Goal: Transaction & Acquisition: Purchase product/service

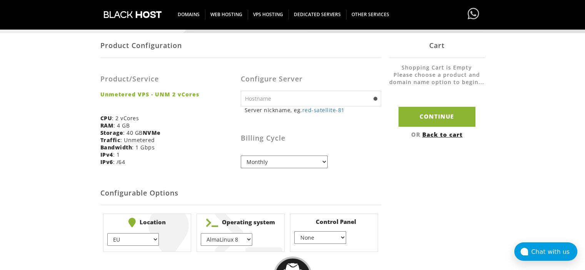
scroll to position [154, 0]
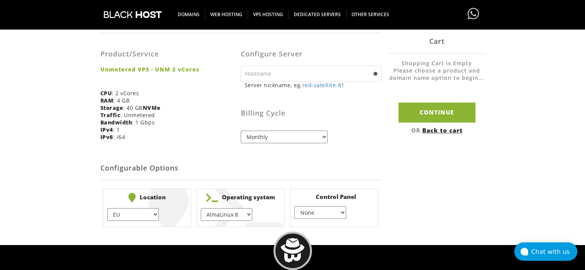
click at [248, 213] on select "AlmaLinux 8 } AlmaLinux 9 } AlmaLinux 10 } Rocky Linux 8 } Rocky Linux 9 } Cent…" at bounding box center [227, 214] width 52 height 13
select select "1208"
click at [201, 208] on select "AlmaLinux 8 } AlmaLinux 9 } AlmaLinux 10 } Rocky Linux 8 } Rocky Linux 9 } Cent…" at bounding box center [227, 214] width 52 height 13
click at [340, 214] on select "None } Virtualmin } Cpanel } DirectAdmin }" at bounding box center [320, 213] width 52 height 13
select select "255"
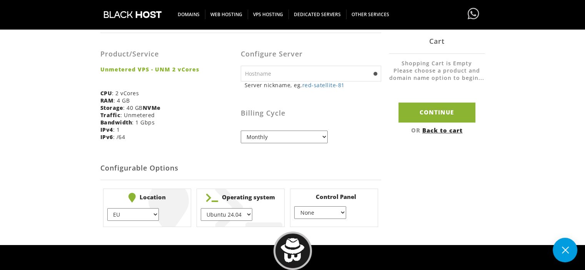
click at [294, 207] on select "None } Virtualmin } Cpanel } DirectAdmin }" at bounding box center [320, 213] width 52 height 13
click at [155, 216] on select "EU } USA } London } Amsterdam } Vienna } Chicago }" at bounding box center [133, 214] width 52 height 13
select select "1226"
click at [107, 208] on select "EU } USA } London } Amsterdam } Vienna } Chicago }" at bounding box center [133, 214] width 52 height 13
click at [322, 138] on select "Monthly Quarterly (Save: ~5%) Semi-Annually (Save: ~10%) Annually (Save: ~15%) …" at bounding box center [284, 137] width 87 height 13
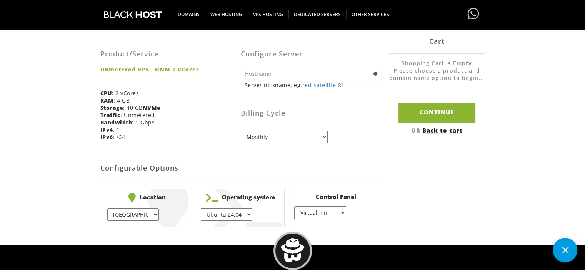
click at [322, 138] on select "Monthly Quarterly (Save: ~5%) Semi-Annually (Save: ~10%) Annually (Save: ~15%) …" at bounding box center [284, 137] width 87 height 13
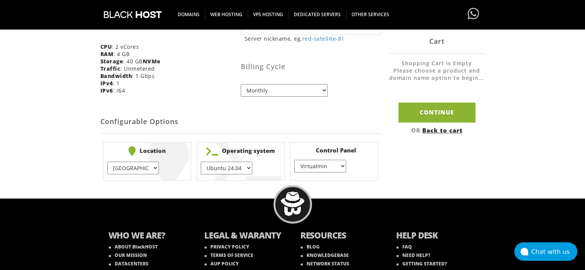
scroll to position [162, 0]
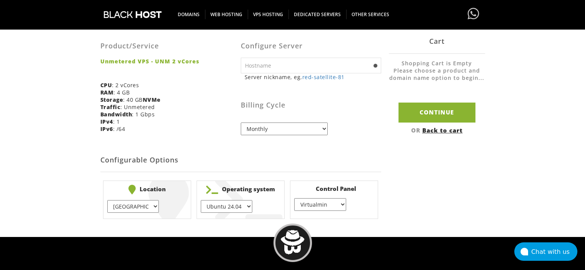
click at [374, 66] on span at bounding box center [375, 66] width 4 height 4
click at [332, 65] on input "text" at bounding box center [311, 66] width 140 height 16
click at [374, 103] on h3 "Billing Cycle" at bounding box center [311, 106] width 140 height 8
click at [341, 205] on select "None } Virtualmin } Cpanel } DirectAdmin }" at bounding box center [320, 204] width 52 height 13
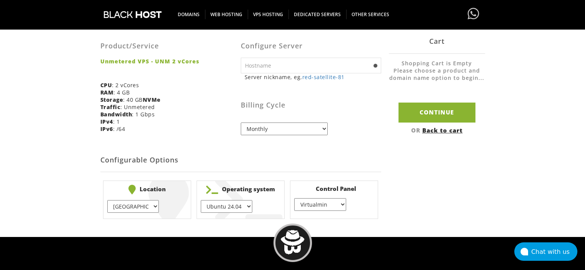
click at [342, 203] on select "None } Virtualmin } Cpanel } DirectAdmin }" at bounding box center [320, 204] width 52 height 13
select select "254"
click at [294, 198] on select "None } Virtualmin } Cpanel } DirectAdmin }" at bounding box center [320, 204] width 52 height 13
click at [414, 188] on div "Product Configuration Product/Service Unmetered VPS - UNM 2 vCores CPU : 2 vCor…" at bounding box center [292, 111] width 385 height 222
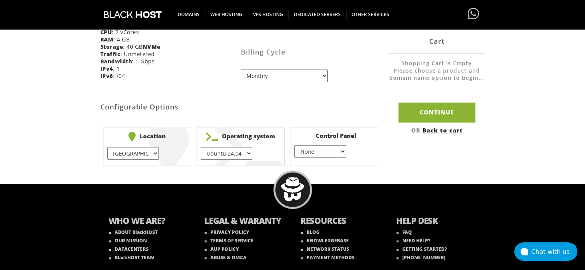
scroll to position [239, 0]
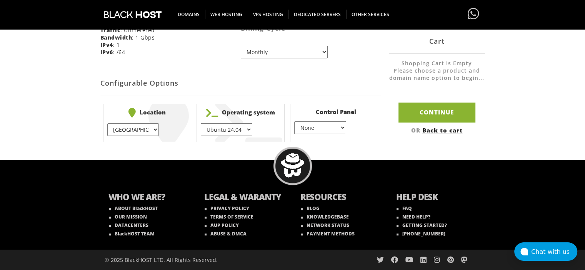
click at [343, 126] on select "None } Virtualmin } Cpanel } DirectAdmin }" at bounding box center [320, 128] width 52 height 13
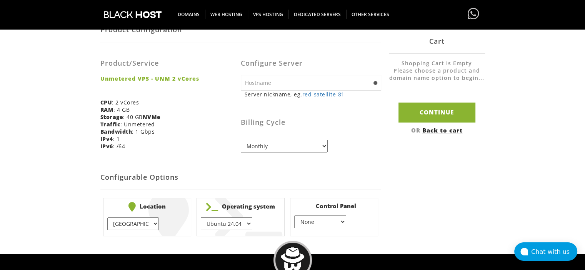
scroll to position [192, 0]
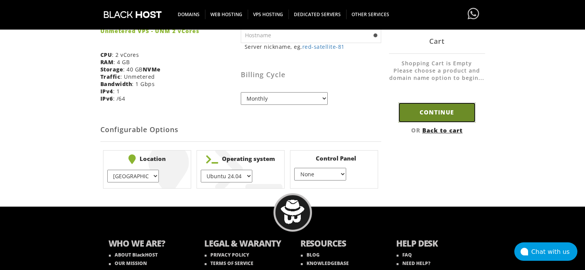
click at [438, 111] on input "Continue" at bounding box center [436, 113] width 77 height 20
type input "red-satellite-81"
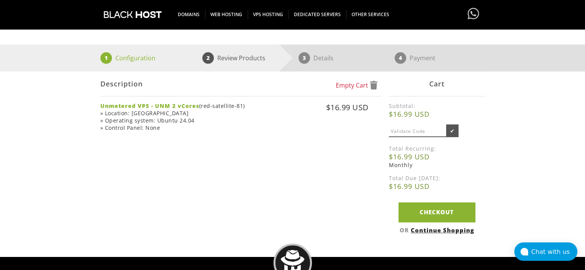
scroll to position [77, 0]
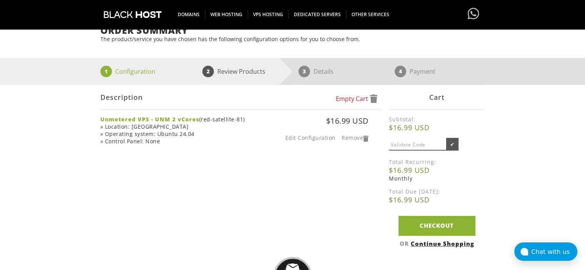
drag, startPoint x: 326, startPoint y: 123, endPoint x: 367, endPoint y: 124, distance: 40.4
click at [367, 124] on div "$16.99 USD Edit Configuration Remove" at bounding box center [313, 129] width 112 height 27
copy div "$16.99 USD"
click at [426, 147] on input "text" at bounding box center [418, 145] width 58 height 11
click at [475, 184] on div "Subtotal: $16.99 USD ✔ Total Recurring: $16.99 USD Monthly Total Due [DATE]: $1…" at bounding box center [437, 160] width 96 height 89
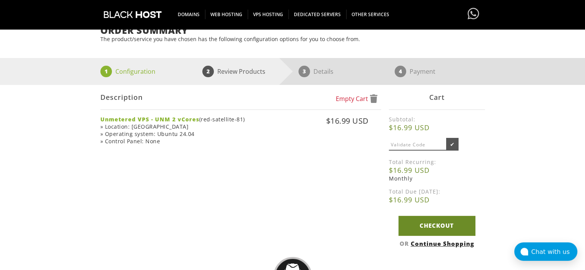
click at [433, 226] on link "Checkout" at bounding box center [436, 226] width 77 height 20
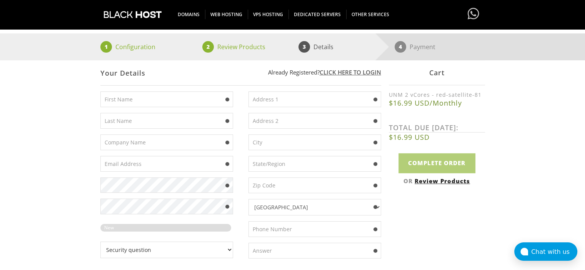
scroll to position [115, 0]
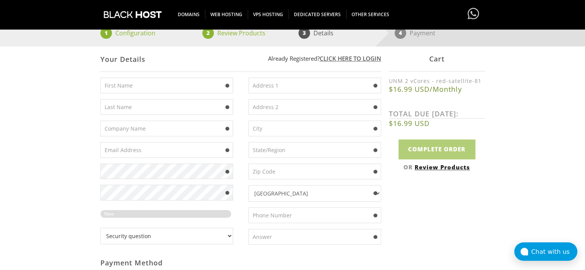
click at [145, 83] on input "text" at bounding box center [166, 86] width 133 height 16
type input "RAFAEL"
type input "JESUS"
type input "7tfyfjhgj@blondmail.com"
type input "2323 Anhinga Dr"
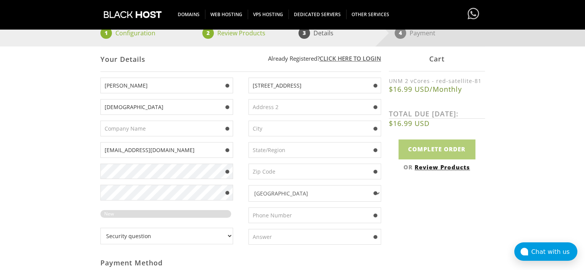
type input "Kissimmee, FL"
type input "FL"
type input "34743"
type input "8134098365"
click at [151, 130] on input "text" at bounding box center [166, 129] width 133 height 16
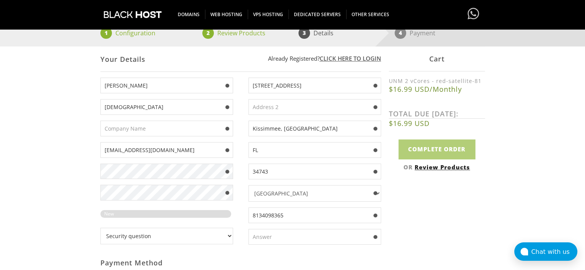
click at [163, 130] on input "text" at bounding box center [166, 129] width 133 height 16
paste input "Ascent Integrated Tech, LLC"
type input "Ascent Integrated Tech, LLC"
click at [225, 173] on span at bounding box center [227, 172] width 4 height 4
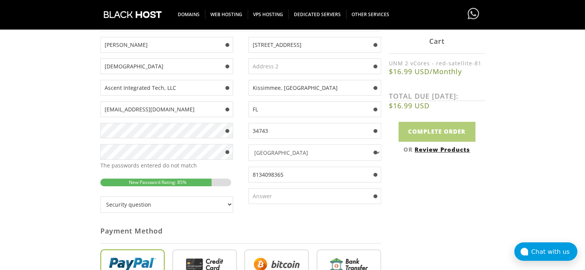
scroll to position [231, 0]
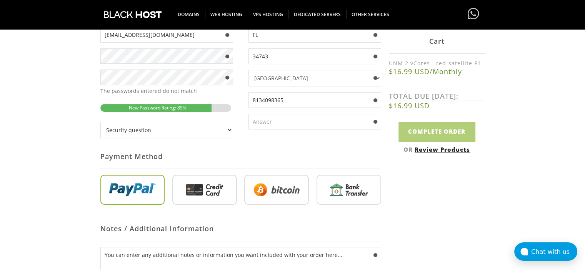
click at [230, 132] on select "Security question What's your favorite color? What is the first name of the per…" at bounding box center [166, 130] width 133 height 17
click at [100, 122] on select "Security question What's your favorite color? What is the first name of the per…" at bounding box center [166, 130] width 133 height 17
click at [289, 147] on div "Payment Method" at bounding box center [240, 156] width 281 height 25
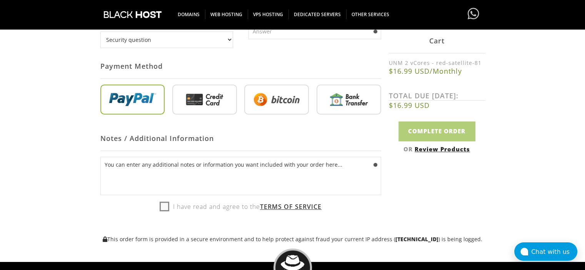
scroll to position [308, 0]
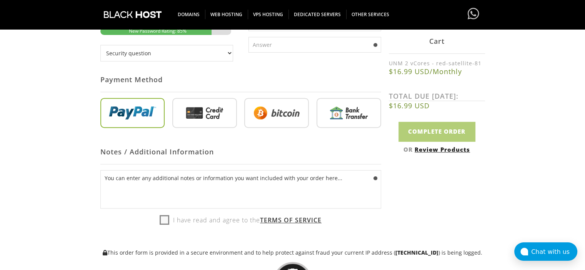
click at [277, 112] on input "radio" at bounding box center [276, 115] width 65 height 30
radio input "true"
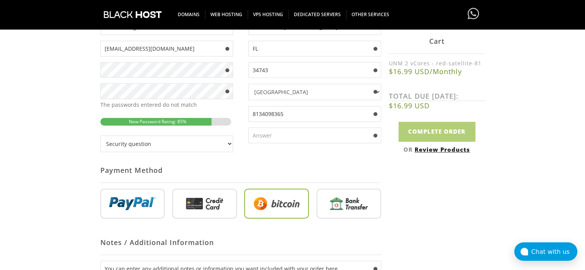
scroll to position [192, 0]
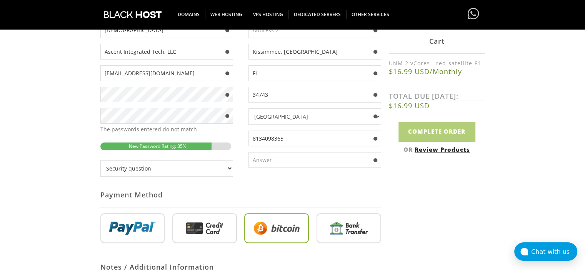
click at [272, 162] on input "text" at bounding box center [314, 160] width 133 height 16
click at [275, 161] on input "text" at bounding box center [314, 160] width 133 height 16
type input "God"
click at [229, 168] on select "Security question What's your favorite color? What is the first name of the per…" at bounding box center [166, 168] width 133 height 17
select select "1"
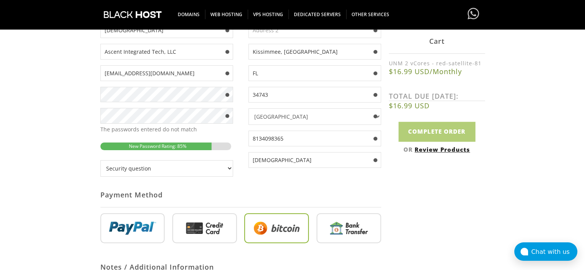
click at [100, 160] on select "Security question What's your favorite color? What is the first name of the per…" at bounding box center [166, 168] width 133 height 17
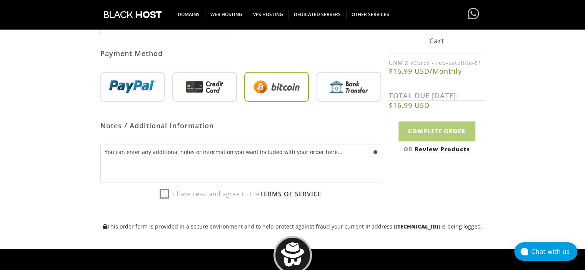
scroll to position [346, 0]
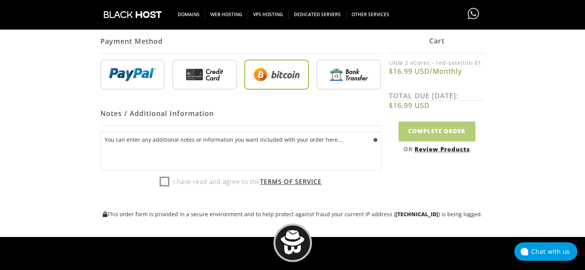
click at [162, 180] on label "I have read and agree to the Terms of Service" at bounding box center [241, 182] width 162 height 12
checkbox input "true"
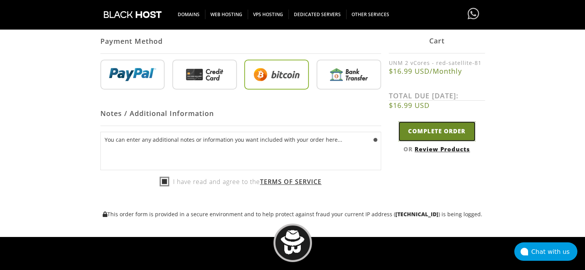
click at [429, 133] on input "Complete Order" at bounding box center [436, 132] width 77 height 20
type input "Please Wait..."
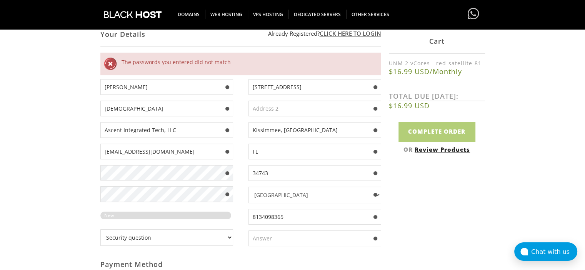
scroll to position [115, 0]
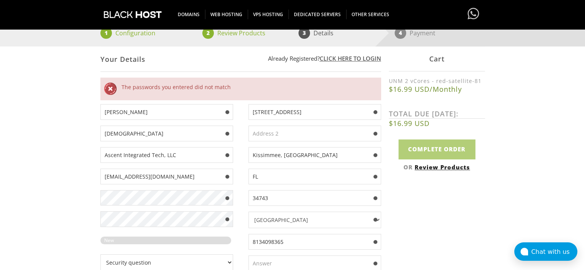
click at [98, 198] on div "Your Details Create an account with us . . . 1 Configuration 2 Review Products …" at bounding box center [292, 226] width 585 height 479
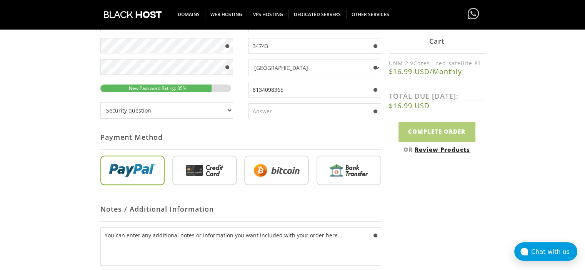
scroll to position [269, 0]
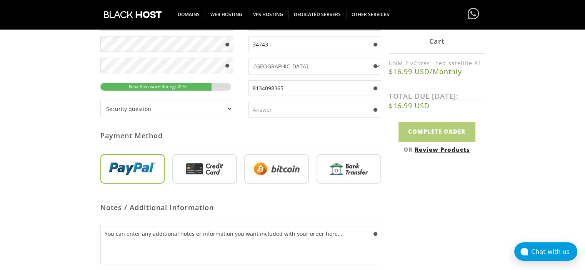
click at [297, 168] on input "radio" at bounding box center [276, 171] width 65 height 30
click at [303, 111] on input "text" at bounding box center [314, 110] width 133 height 16
type input "God"
click at [207, 105] on select "Security question What's your favorite color? What is the first name of the per…" at bounding box center [166, 109] width 133 height 17
select select "1"
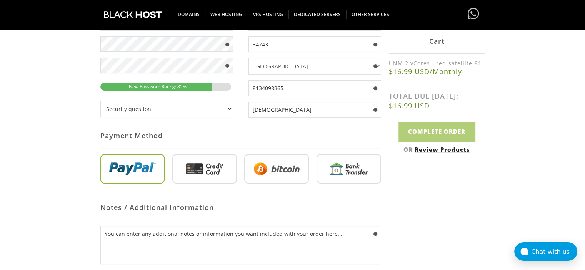
click at [100, 101] on select "Security question What's your favorite color? What is the first name of the per…" at bounding box center [166, 109] width 133 height 17
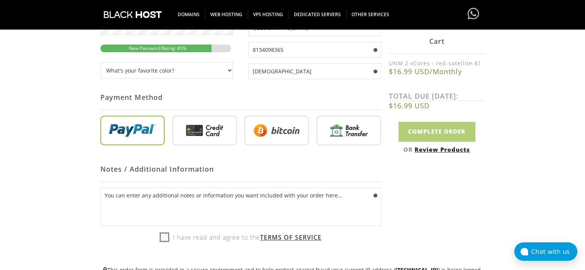
click at [272, 117] on img at bounding box center [276, 131] width 65 height 30
click at [269, 123] on input "radio" at bounding box center [276, 132] width 65 height 30
click at [165, 238] on label "I have read and agree to the Terms of Service" at bounding box center [241, 238] width 162 height 12
checkbox input "true"
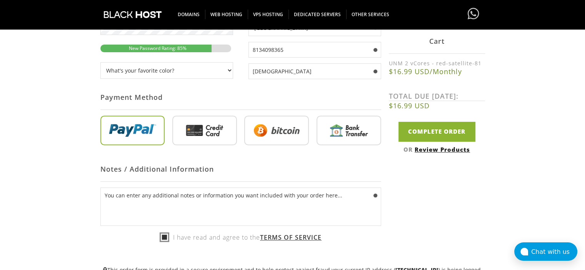
click at [277, 143] on input "radio" at bounding box center [276, 132] width 65 height 30
click at [283, 136] on input "radio" at bounding box center [276, 132] width 65 height 30
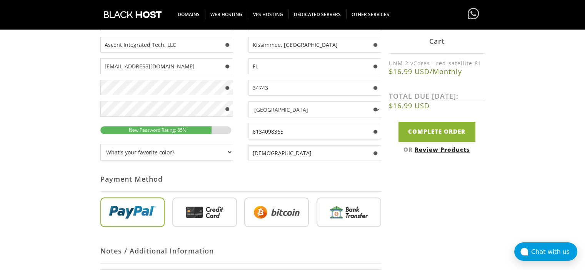
scroll to position [231, 0]
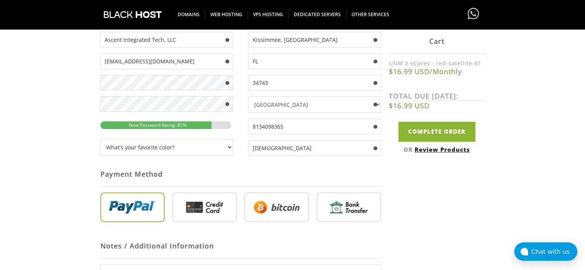
click at [89, 105] on div "Your Details Create an account with us . . . 1 Configuration 2 Review Products …" at bounding box center [292, 111] width 585 height 479
click at [234, 164] on div "Payment Method" at bounding box center [240, 174] width 281 height 25
click at [270, 208] on input "radio" at bounding box center [276, 209] width 65 height 30
click at [211, 206] on input "radio" at bounding box center [204, 209] width 65 height 30
radio input "true"
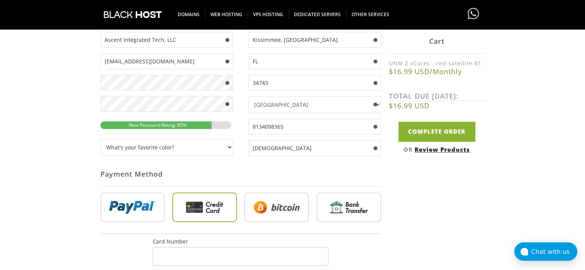
click at [249, 206] on input "radio" at bounding box center [276, 209] width 65 height 30
radio input "true"
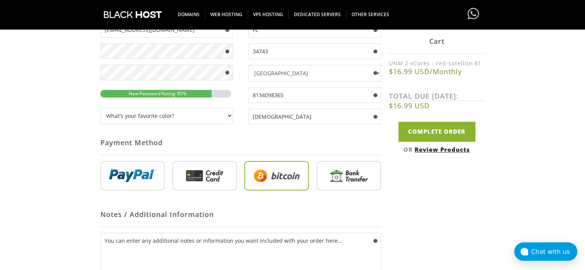
scroll to position [308, 0]
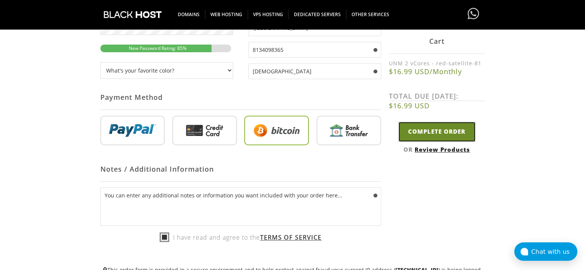
click at [441, 133] on input "Complete Order" at bounding box center [436, 132] width 77 height 20
type input "Please Wait..."
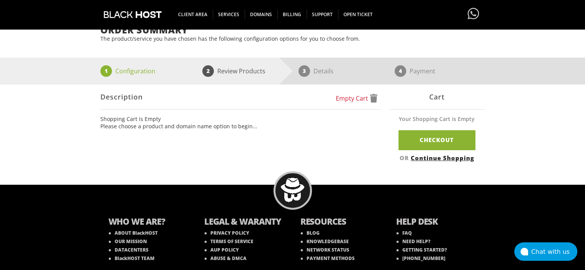
scroll to position [39, 0]
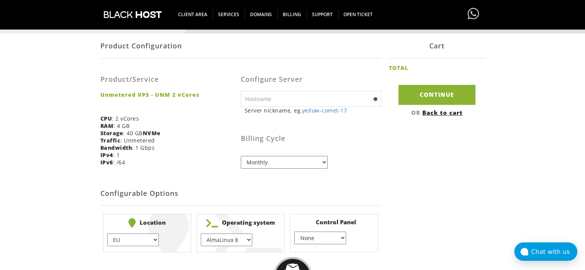
scroll to position [154, 0]
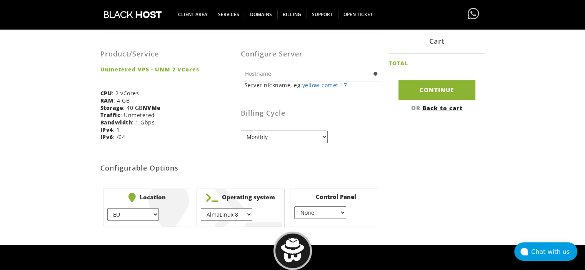
click at [147, 213] on select "EU } USA } London } Amsterdam } Vienna } Chicago }" at bounding box center [133, 214] width 52 height 13
select select "1226"
click at [107, 208] on select "EU } USA } London } Amsterdam } Vienna } Chicago }" at bounding box center [133, 214] width 52 height 13
click at [249, 213] on select "AlmaLinux 8 } AlmaLinux 9 } AlmaLinux 10 } Rocky Linux 8 } Rocky Linux 9 } Cent…" at bounding box center [227, 214] width 52 height 13
click at [295, 172] on h2 "Configurable Options" at bounding box center [240, 168] width 281 height 23
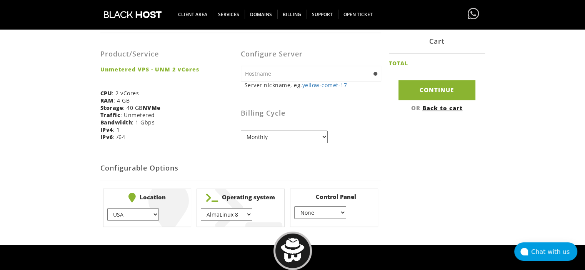
click at [235, 215] on select "AlmaLinux 8 } AlmaLinux 9 } AlmaLinux 10 } Rocky Linux 8 } Rocky Linux 9 } Cent…" at bounding box center [227, 214] width 52 height 13
select select "1208"
click at [201, 208] on select "AlmaLinux 8 } AlmaLinux 9 } AlmaLinux 10 } Rocky Linux 8 } Rocky Linux 9 } Cent…" at bounding box center [227, 214] width 52 height 13
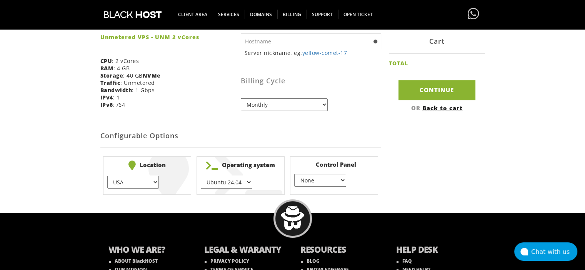
scroll to position [239, 0]
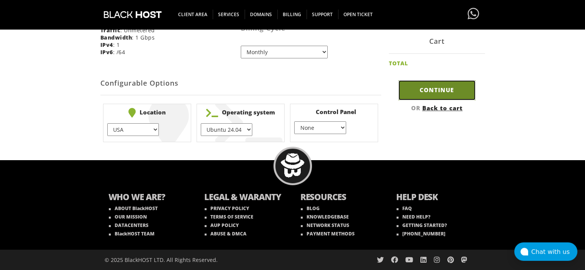
click at [430, 89] on input "Continue" at bounding box center [436, 90] width 77 height 20
type input "yellow-comet-17"
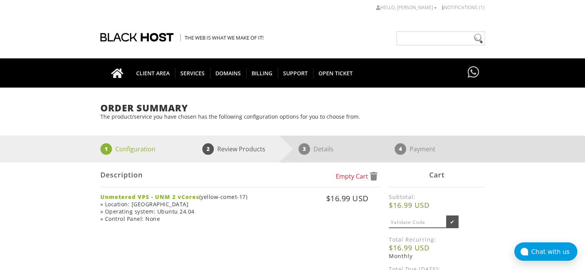
scroll to position [38, 0]
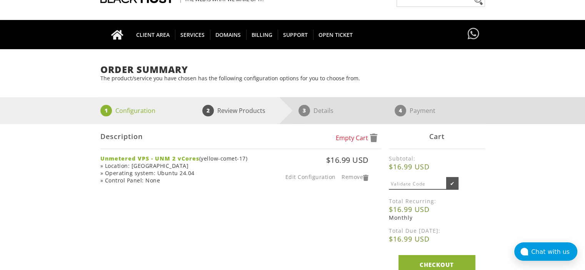
click at [215, 169] on div "Unmetered VPS - UNM 2 vCores (yellow-comet-17) » Location: USA » Operating syst…" at bounding box center [177, 169] width 155 height 29
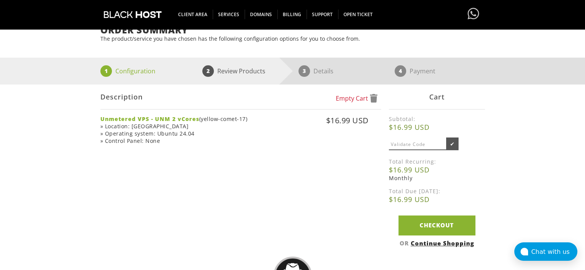
scroll to position [154, 0]
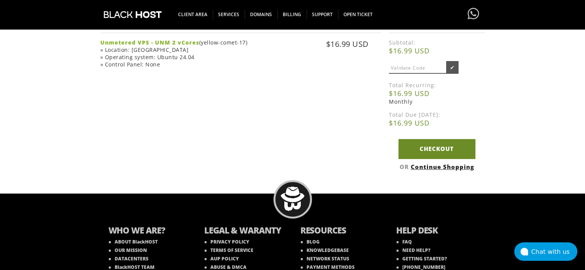
click at [447, 152] on link "Checkout" at bounding box center [436, 149] width 77 height 20
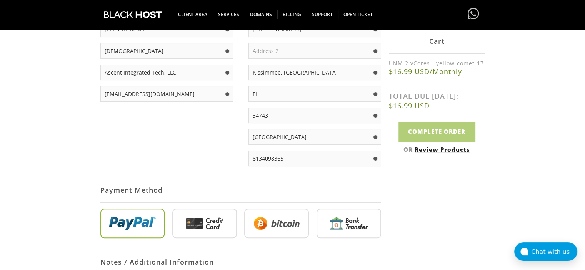
scroll to position [231, 0]
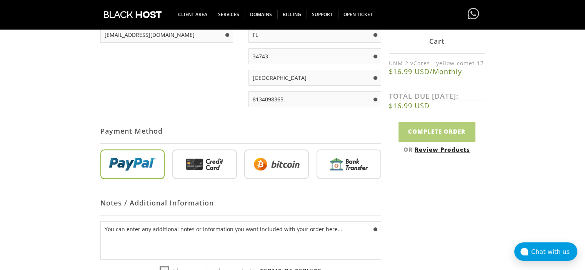
type input "[EMAIL_ADDRESS][DOMAIN_NAME]"
click at [293, 167] on input "radio" at bounding box center [276, 166] width 65 height 30
radio input "true"
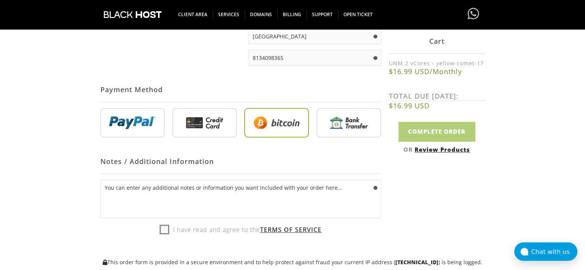
scroll to position [346, 0]
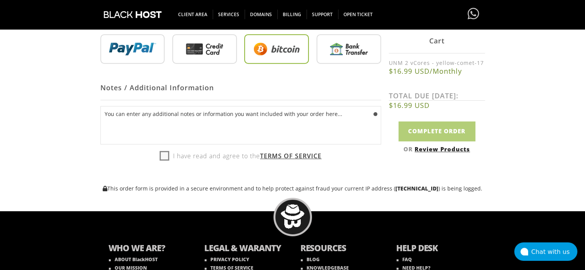
click at [165, 162] on label "I have read and agree to the Terms of Service" at bounding box center [241, 156] width 162 height 12
checkbox input "true"
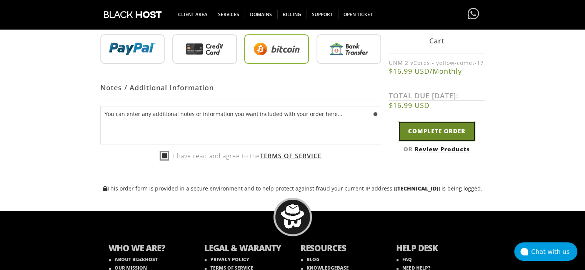
click at [448, 139] on input "Complete Order" at bounding box center [436, 132] width 77 height 20
type input "Please Wait..."
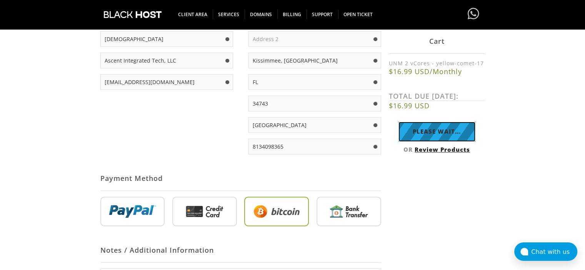
scroll to position [155, 0]
